Goal: Task Accomplishment & Management: Use online tool/utility

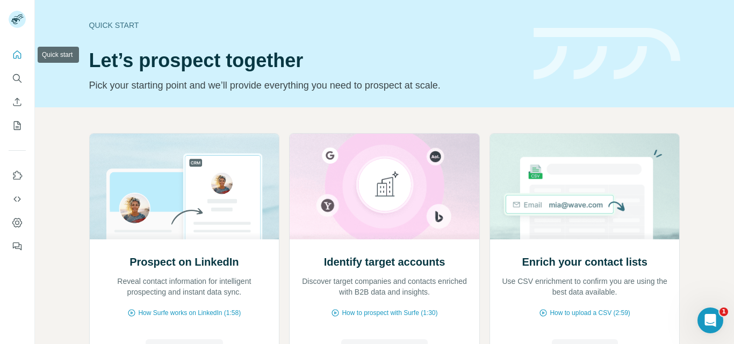
click at [19, 58] on icon "Quick start" at bounding box center [17, 55] width 8 height 8
click at [19, 77] on icon "Search" at bounding box center [17, 78] width 11 height 11
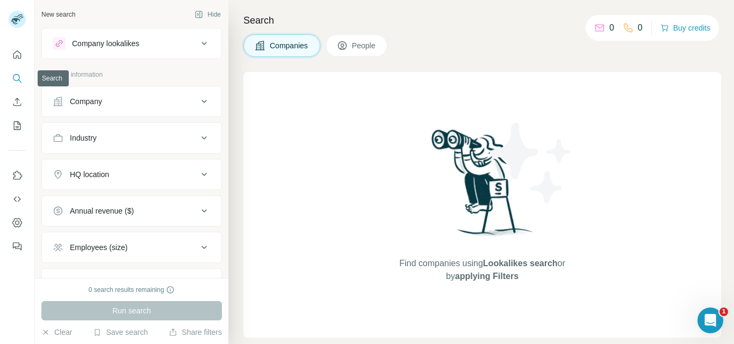
click at [15, 76] on icon "Search" at bounding box center [17, 78] width 11 height 11
click at [155, 98] on div "Company" at bounding box center [125, 101] width 145 height 11
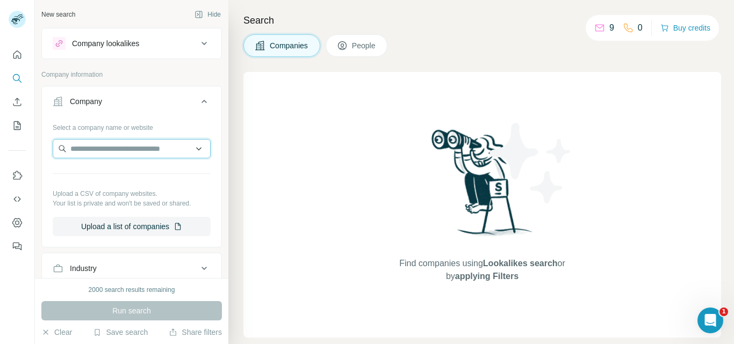
click at [127, 147] on input "text" at bounding box center [132, 148] width 158 height 19
click at [125, 145] on input "text" at bounding box center [132, 148] width 158 height 19
paste input "**********"
type input "**********"
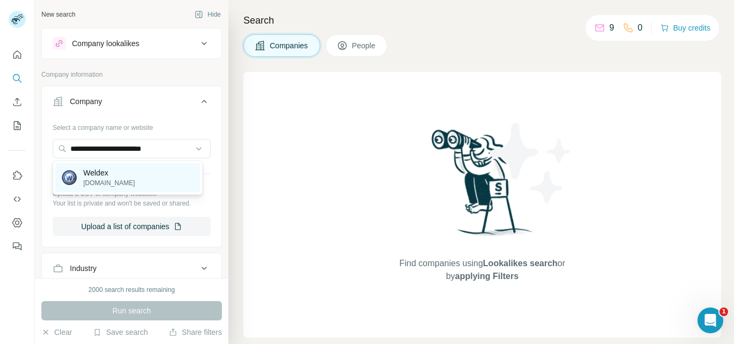
click at [93, 176] on p "Weldex" at bounding box center [109, 173] width 52 height 11
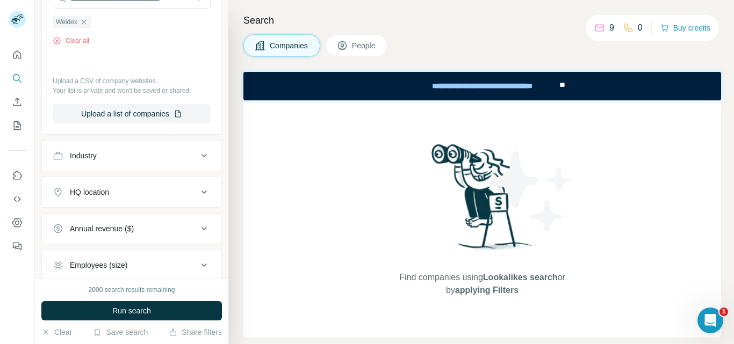
scroll to position [149, 0]
click at [17, 125] on icon "My lists" at bounding box center [17, 125] width 11 height 11
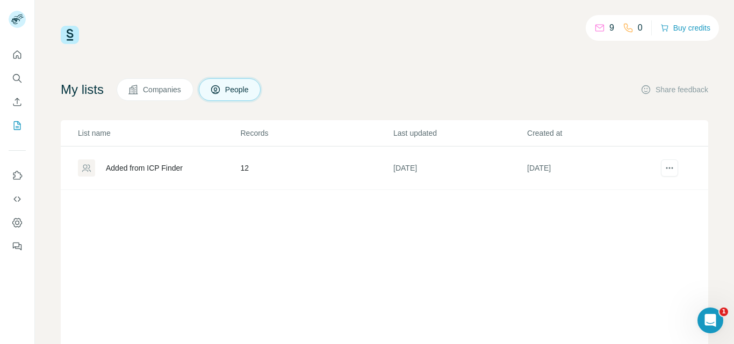
scroll to position [54, 0]
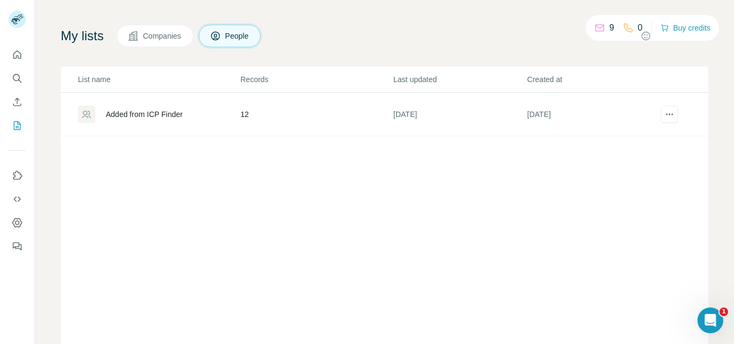
click at [178, 109] on div "Added from ICP Finder" at bounding box center [158, 114] width 161 height 17
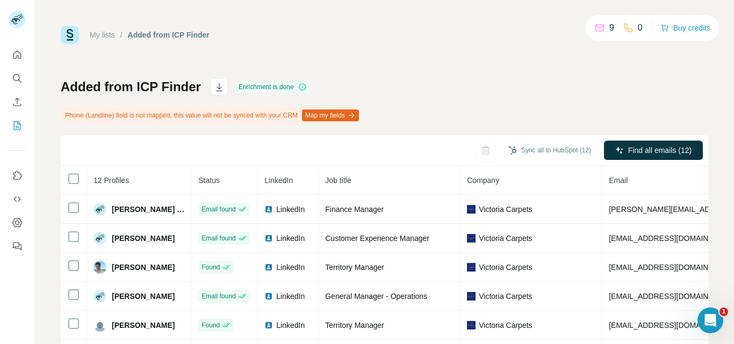
click at [594, 28] on icon at bounding box center [599, 28] width 11 height 11
drag, startPoint x: 599, startPoint y: 27, endPoint x: 631, endPoint y: 26, distance: 32.8
click at [631, 26] on div "9 0" at bounding box center [618, 27] width 48 height 15
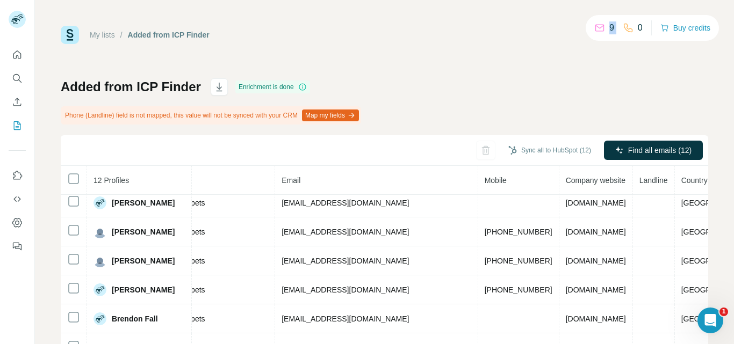
click at [609, 28] on p "9" at bounding box center [611, 27] width 5 height 13
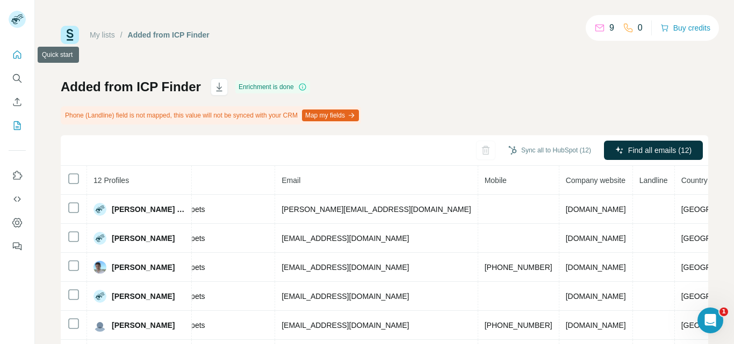
click at [17, 55] on icon "Quick start" at bounding box center [17, 54] width 11 height 11
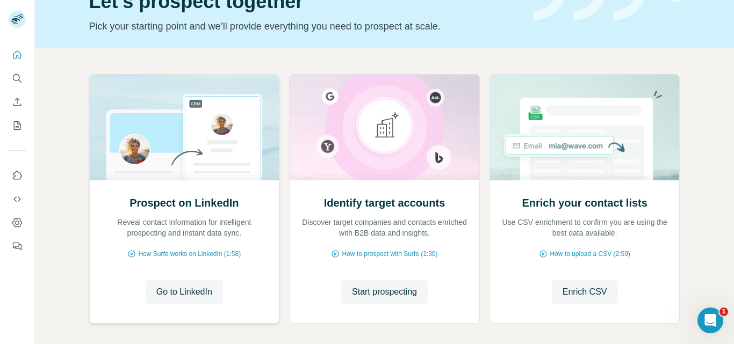
scroll to position [107, 0]
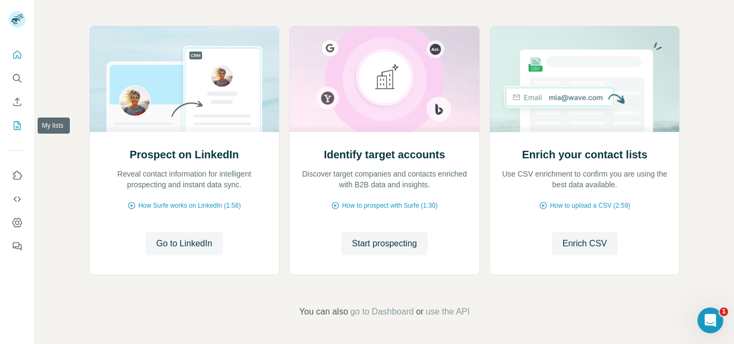
click at [13, 133] on button "My lists" at bounding box center [17, 125] width 17 height 19
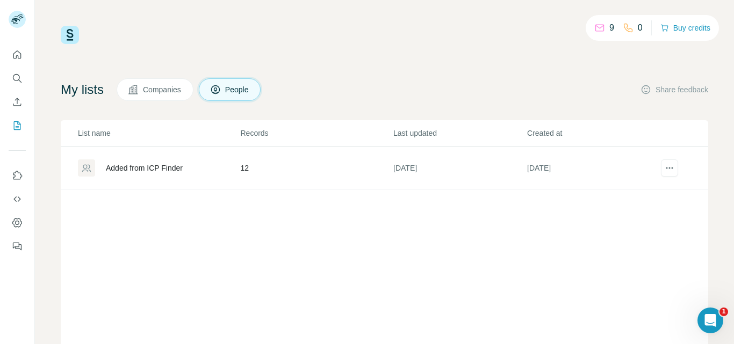
click at [170, 163] on div "Added from ICP Finder" at bounding box center [144, 168] width 77 height 11
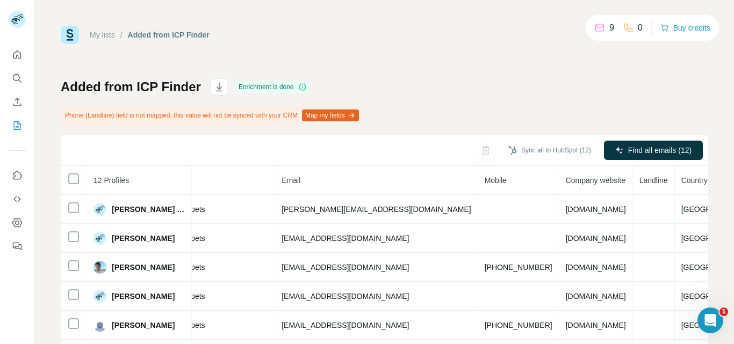
click at [340, 113] on button "Map my fields" at bounding box center [330, 116] width 57 height 12
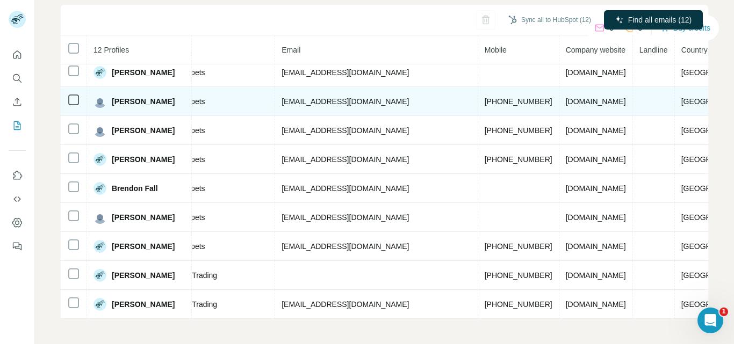
scroll to position [131, 0]
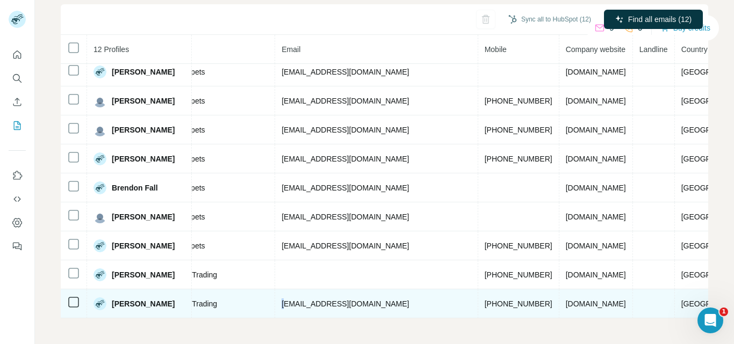
drag, startPoint x: 280, startPoint y: 313, endPoint x: 228, endPoint y: 309, distance: 51.7
click at [228, 309] on tr "[PERSON_NAME] Found LinkedIn Managing Director Ayers Rock Trading [EMAIL_ADDRES…" at bounding box center [249, 304] width 1032 height 29
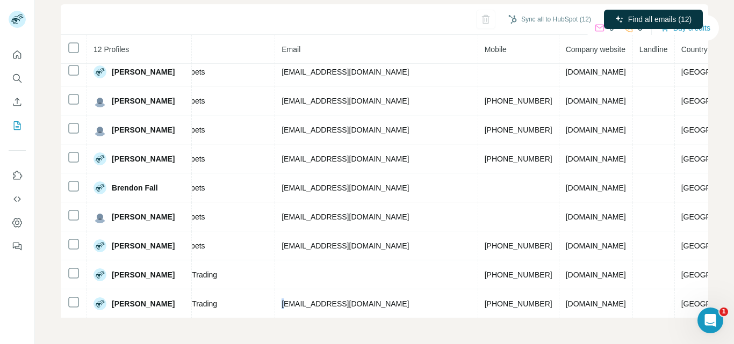
scroll to position [99, 210]
